Goal: Task Accomplishment & Management: Manage account settings

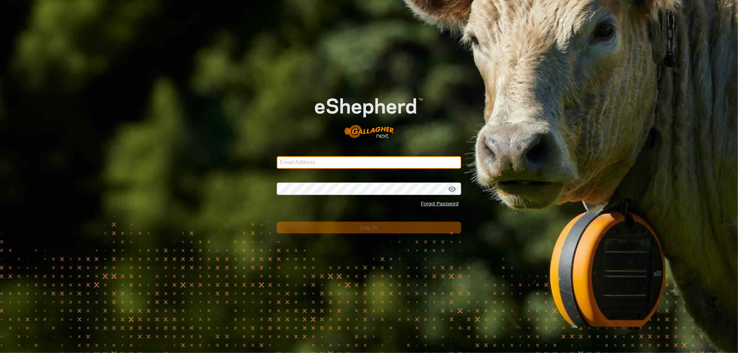
click at [298, 165] on input "Email Address" at bounding box center [369, 162] width 184 height 12
type input "[EMAIL_ADDRESS][DOMAIN_NAME]"
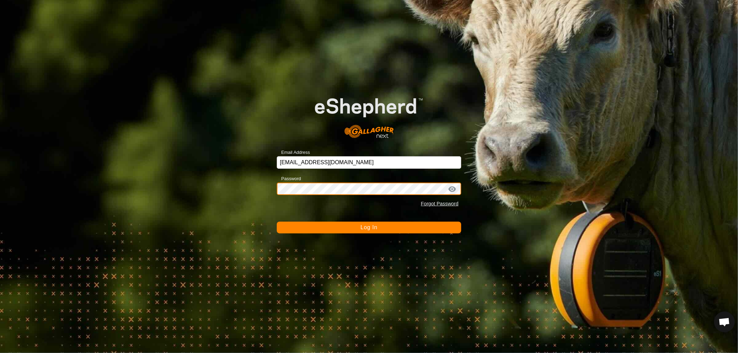
click at [277, 222] on button "Log In" at bounding box center [369, 228] width 184 height 12
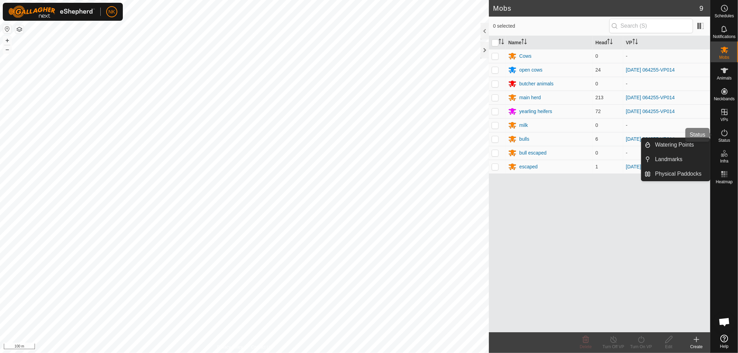
click at [725, 139] on span "Status" at bounding box center [724, 140] width 12 height 4
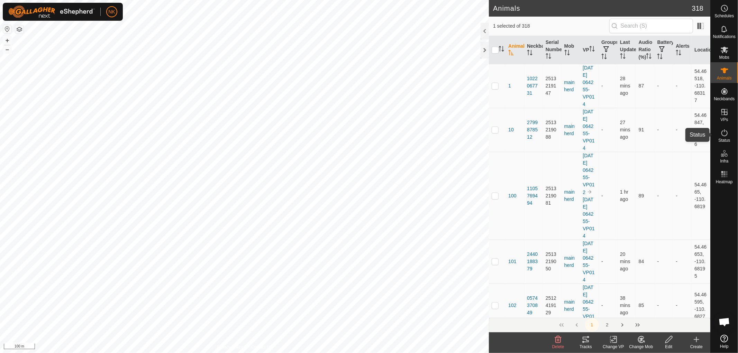
click at [725, 137] on es-activation-svg-icon at bounding box center [724, 132] width 12 height 11
